Goal: Information Seeking & Learning: Compare options

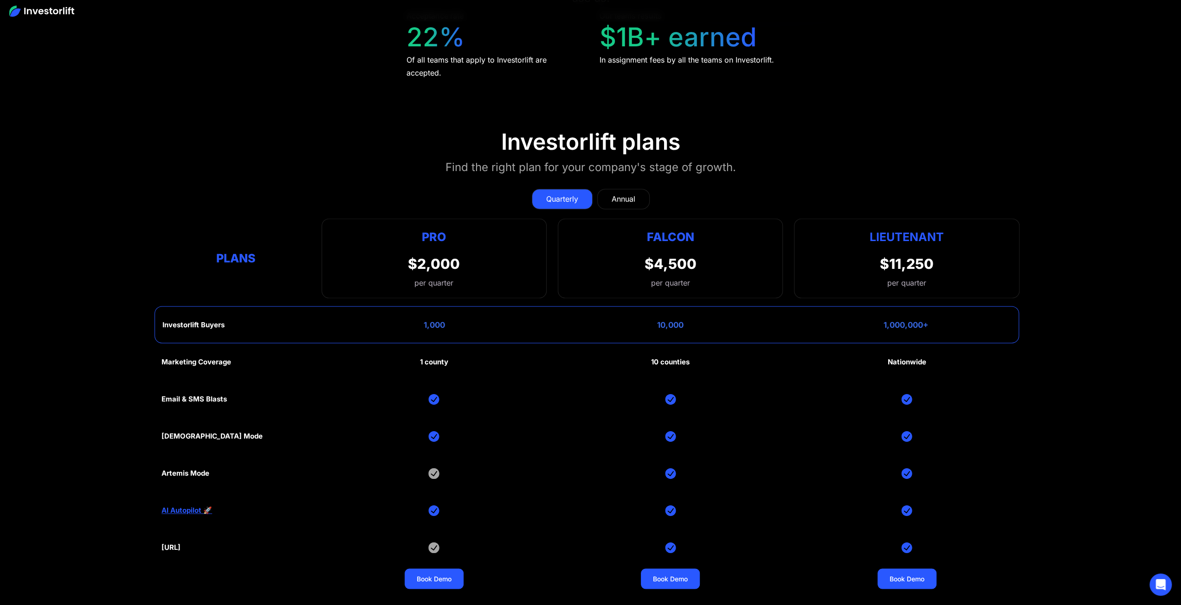
scroll to position [4778, 0]
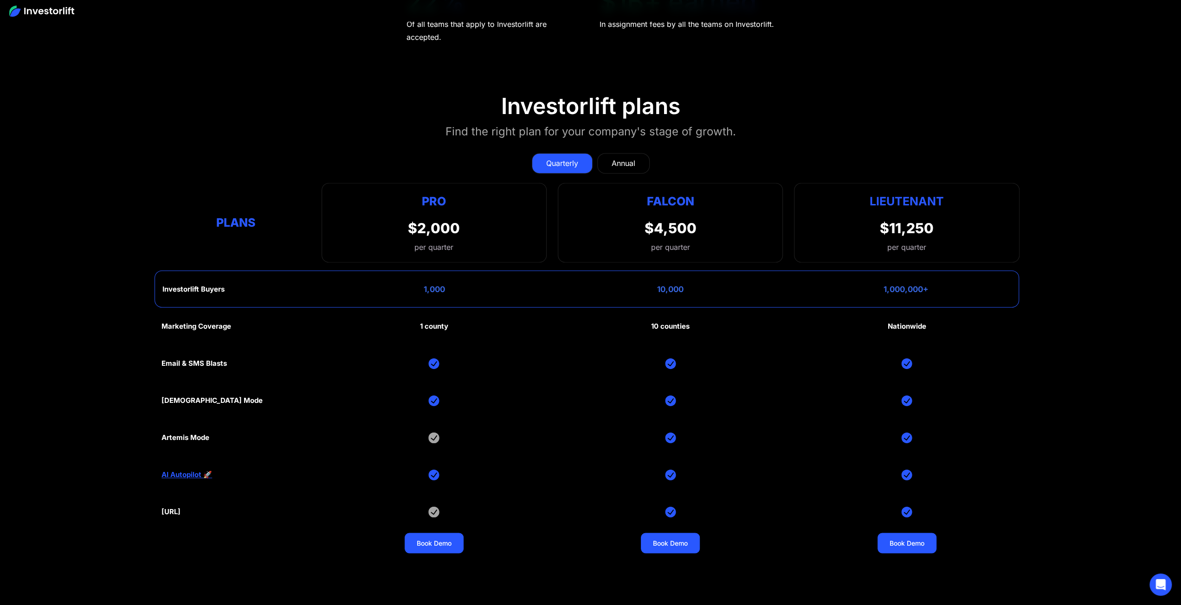
click at [622, 158] on div "Annual" at bounding box center [623, 163] width 24 height 11
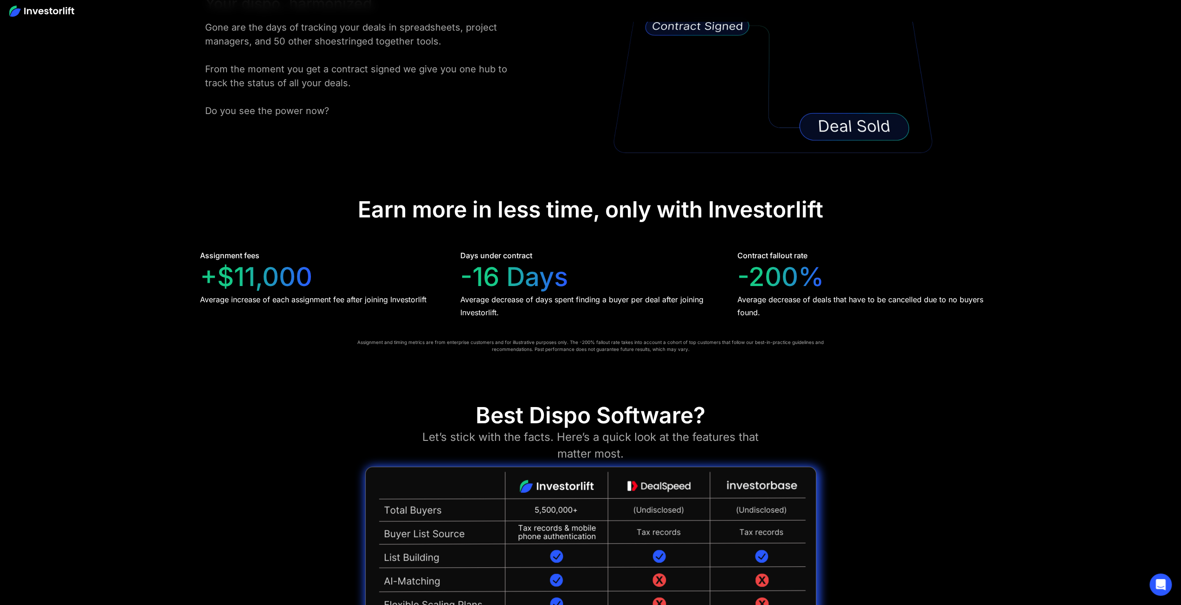
scroll to position [2053, 0]
